Goal: Information Seeking & Learning: Learn about a topic

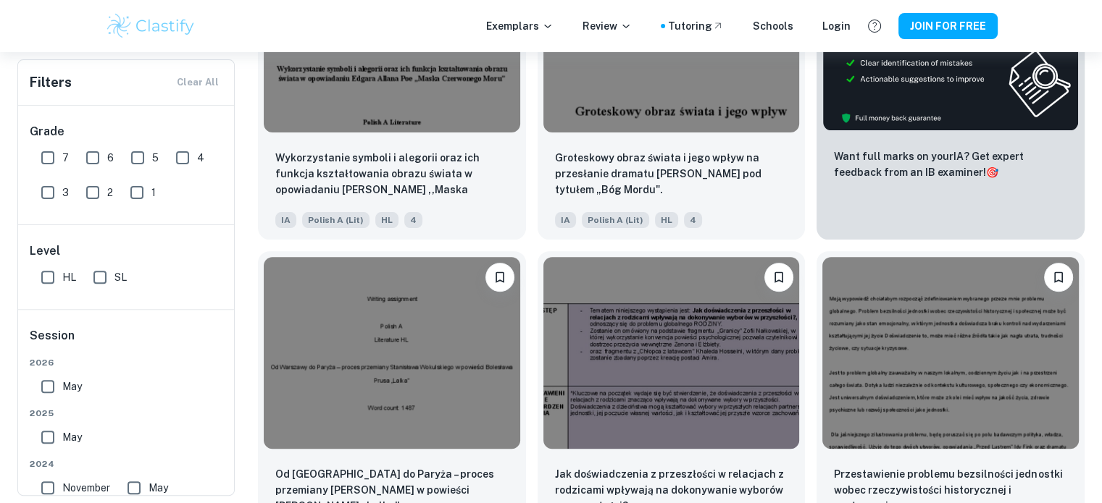
scroll to position [555, 0]
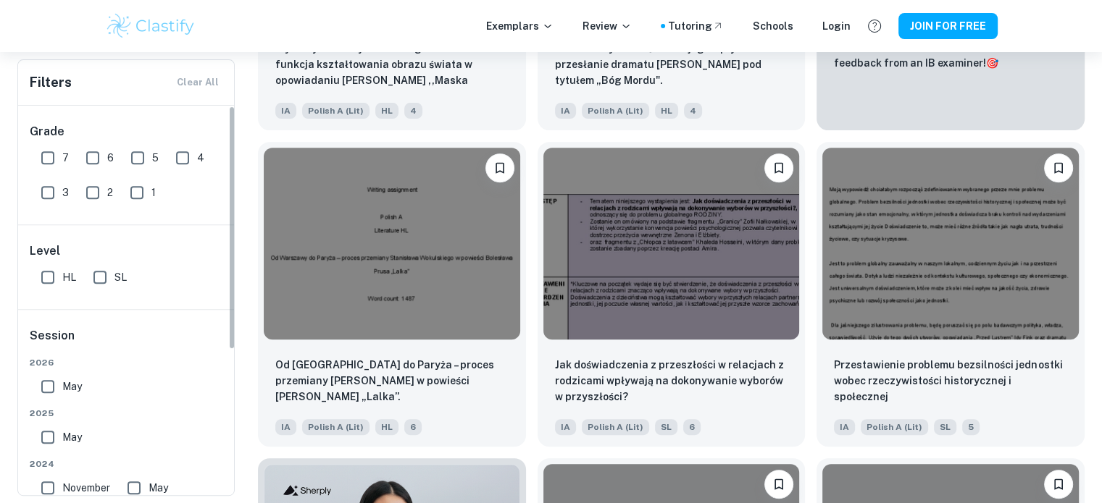
click at [43, 154] on input "7" at bounding box center [47, 157] width 29 height 29
checkbox input "true"
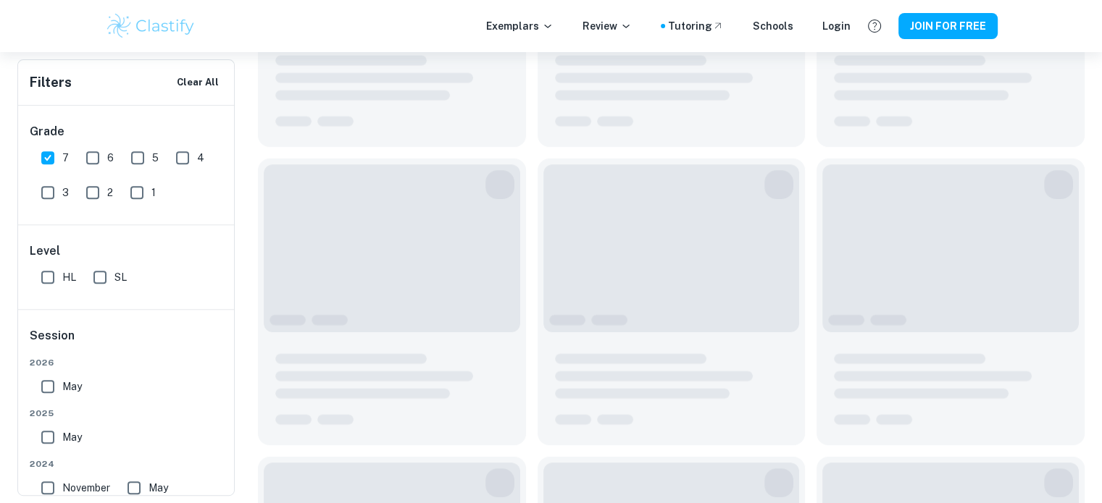
scroll to position [590, 0]
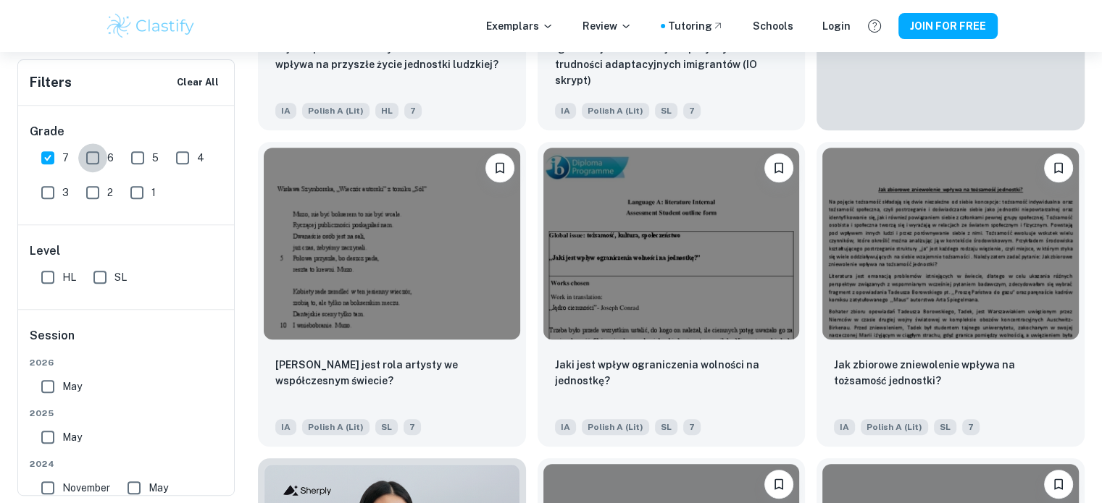
click at [85, 159] on input "6" at bounding box center [92, 157] width 29 height 29
checkbox input "true"
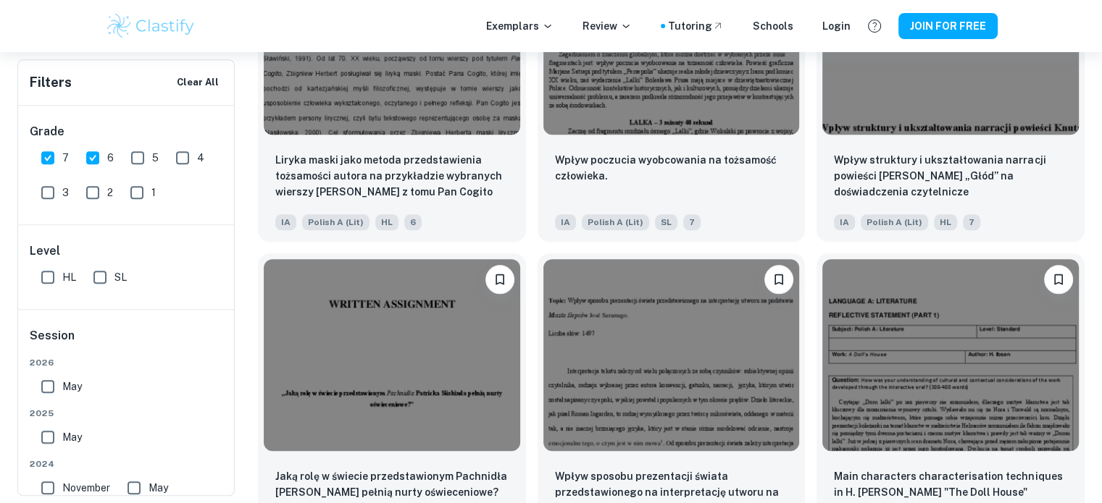
scroll to position [1511, 0]
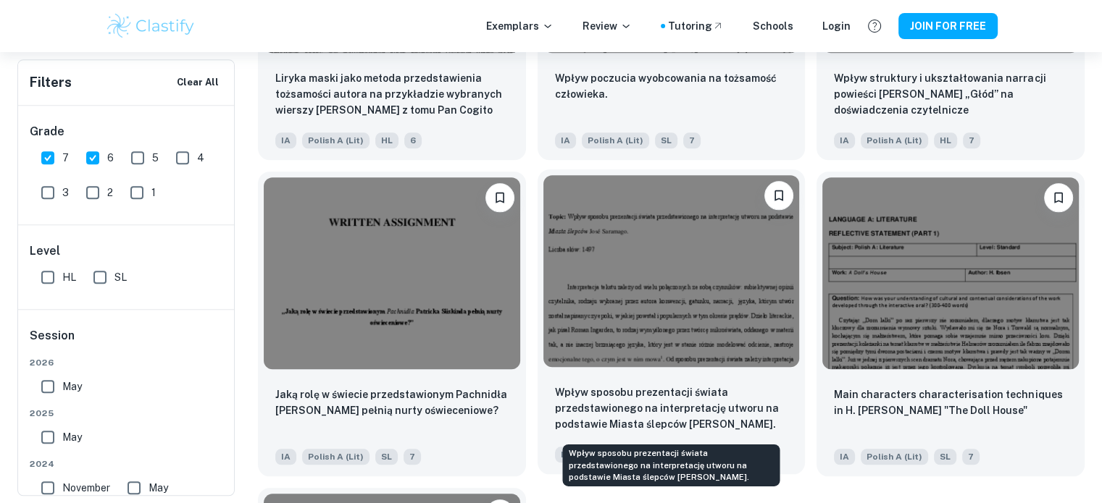
click at [684, 417] on p "Wpływ sposobu prezentacji świata przedstawionego na interpretację utworu na pod…" at bounding box center [671, 409] width 233 height 48
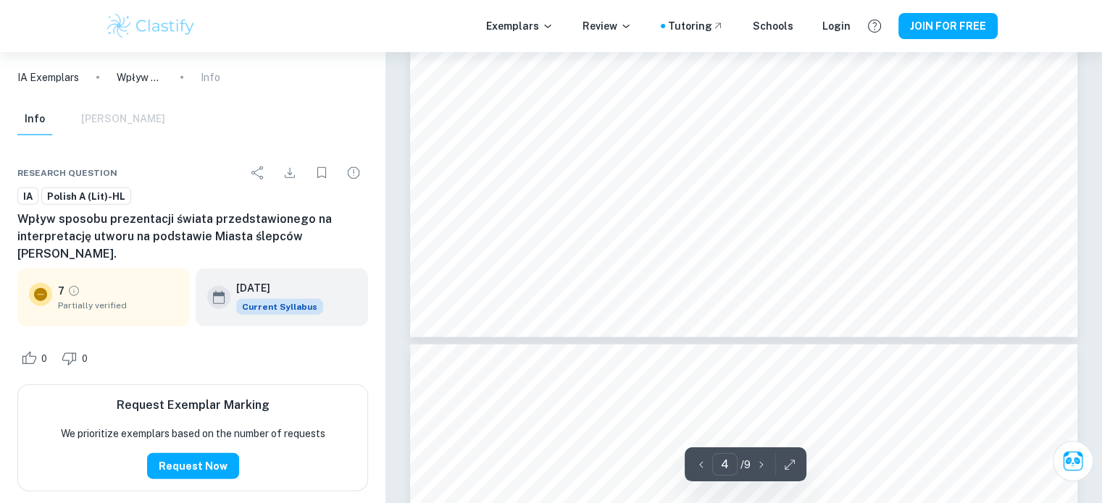
scroll to position [3447, 0]
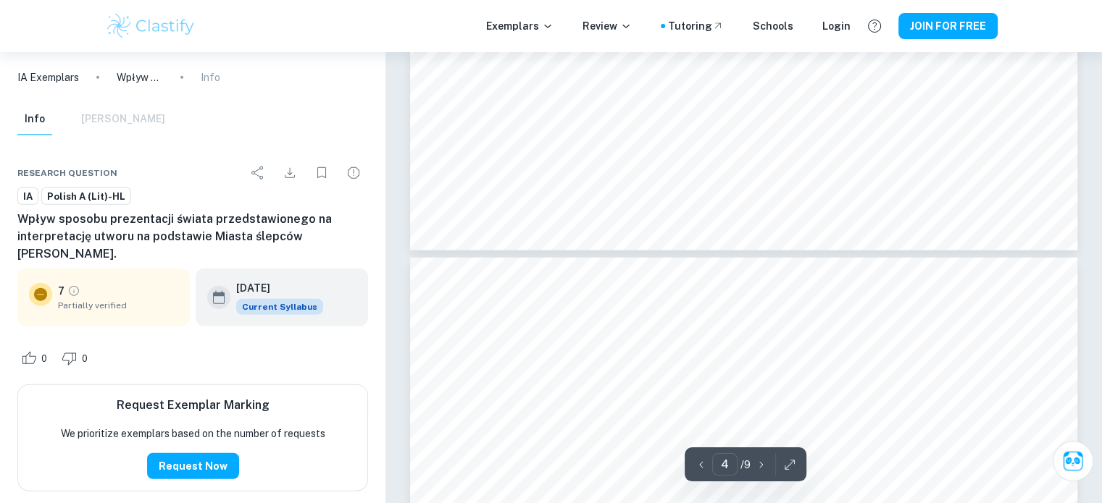
type input "5"
